Goal: Complete application form

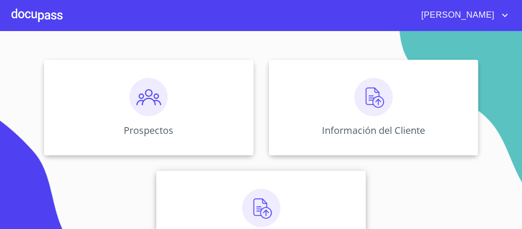
scroll to position [115, 0]
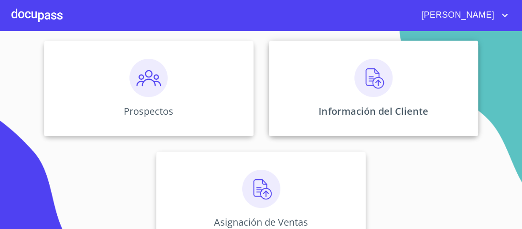
click at [368, 81] on img at bounding box center [373, 78] width 38 height 38
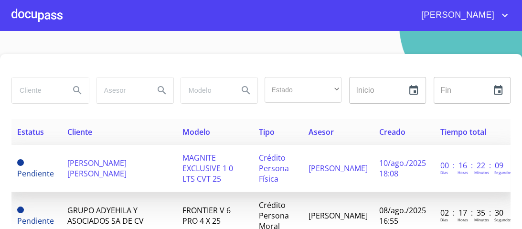
click at [231, 162] on span "MAGNITE EXCLUSIVE 1 0 LTS CVT 25" at bounding box center [207, 167] width 51 height 31
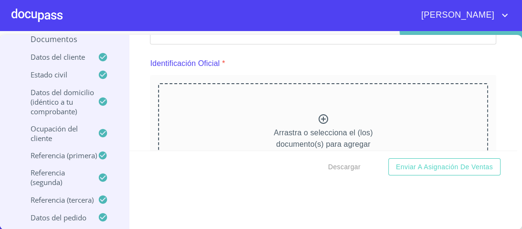
scroll to position [115, 0]
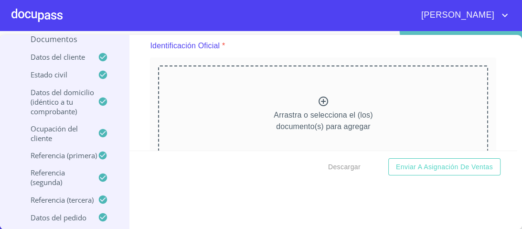
click at [318, 100] on icon at bounding box center [323, 101] width 10 height 10
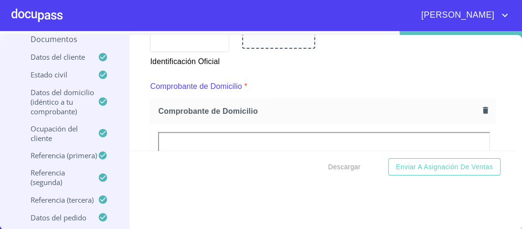
scroll to position [425, 0]
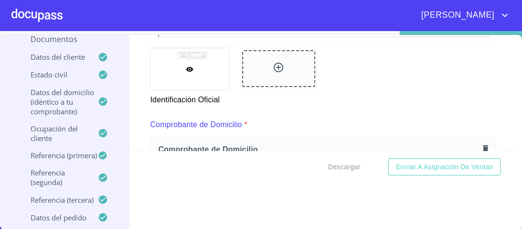
click at [273, 67] on icon at bounding box center [278, 67] width 11 height 11
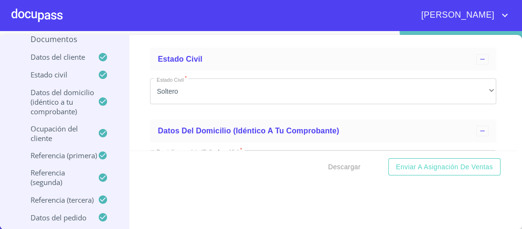
scroll to position [2379, 0]
